Goal: Task Accomplishment & Management: Manage account settings

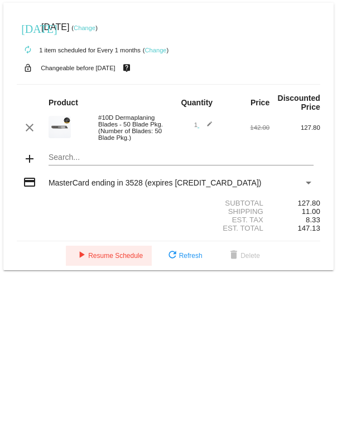
click at [114, 266] on button "play_arrow Resume Schedule" at bounding box center [109, 256] width 86 height 20
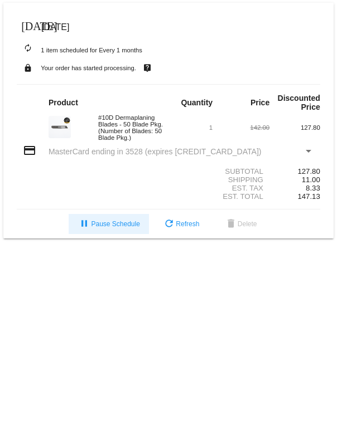
click at [114, 228] on span "pause Pause Schedule" at bounding box center [108, 224] width 62 height 8
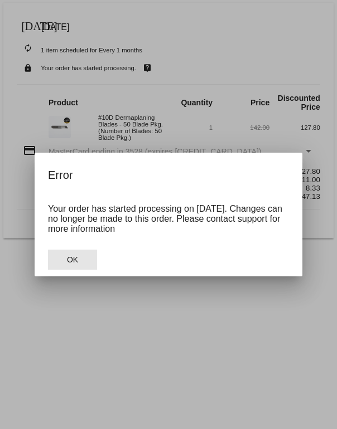
click at [76, 255] on button "OK" at bounding box center [72, 260] width 49 height 20
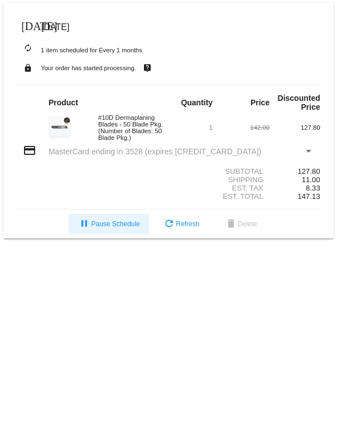
click at [86, 231] on mat-icon "pause" at bounding box center [83, 224] width 13 height 13
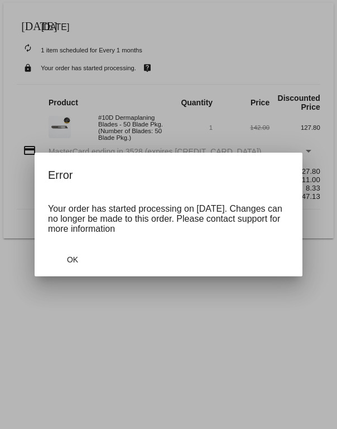
click at [69, 261] on span "OK" at bounding box center [72, 259] width 11 height 9
